Goal: Information Seeking & Learning: Learn about a topic

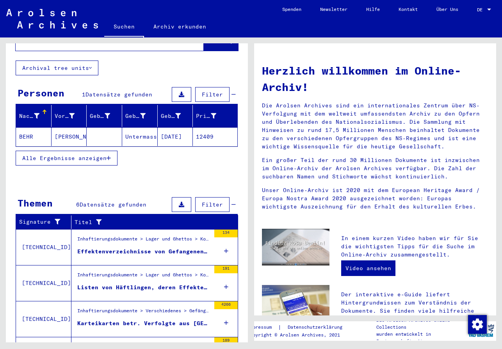
scroll to position [78, 0]
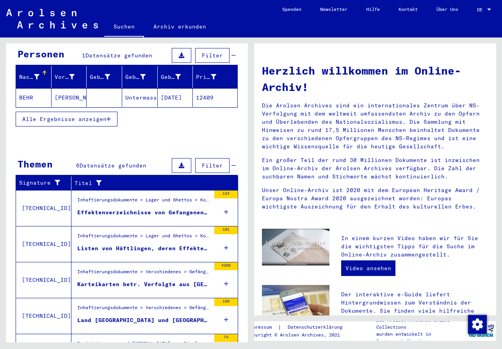
click at [130, 209] on div "Effektenverzeichnisse von Gefangenen, die aus den Zuchthäusern [GEOGRAPHIC_DATA…" at bounding box center [143, 213] width 133 height 8
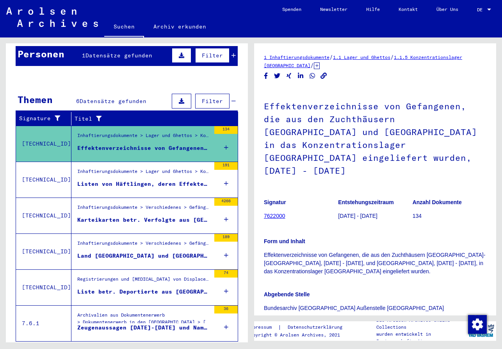
click at [124, 180] on div "Listen von Häftlingen, deren Effekten verschiedenen Gefängnissen und Staatspoli…" at bounding box center [143, 184] width 133 height 8
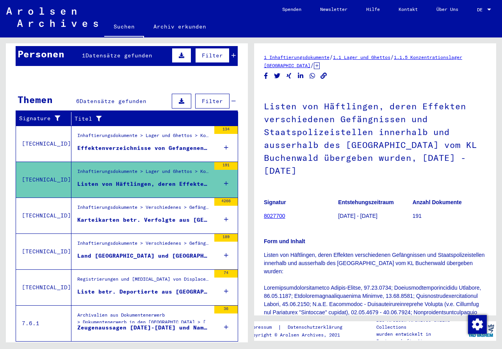
click at [135, 216] on div "Karteikarten betr. Verfolgte aus [GEOGRAPHIC_DATA], [GEOGRAPHIC_DATA] und [GEOG…" at bounding box center [143, 220] width 133 height 8
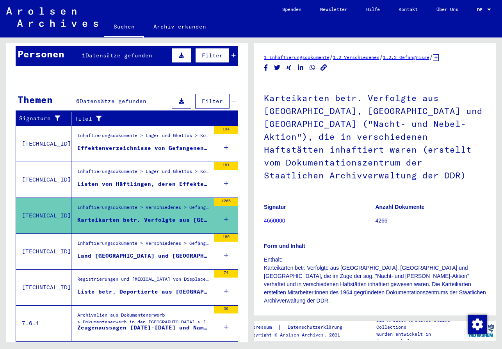
click at [131, 241] on div "Inhaftierungsdokumente > Verschiedenes > Gefängnisse > Listenmaterial Gruppe P.…" at bounding box center [143, 245] width 133 height 11
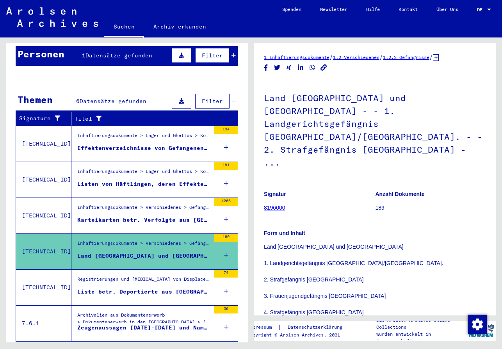
click at [121, 288] on div "Liste betr. Deportierte aus [GEOGRAPHIC_DATA], die 1944/45 aus den nachfolgende…" at bounding box center [143, 292] width 133 height 8
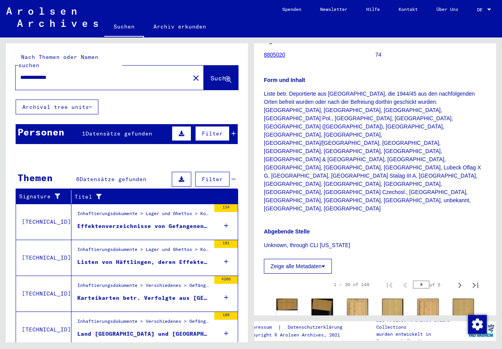
click at [232, 131] on icon at bounding box center [234, 133] width 4 height 5
